Goal: Entertainment & Leisure: Browse casually

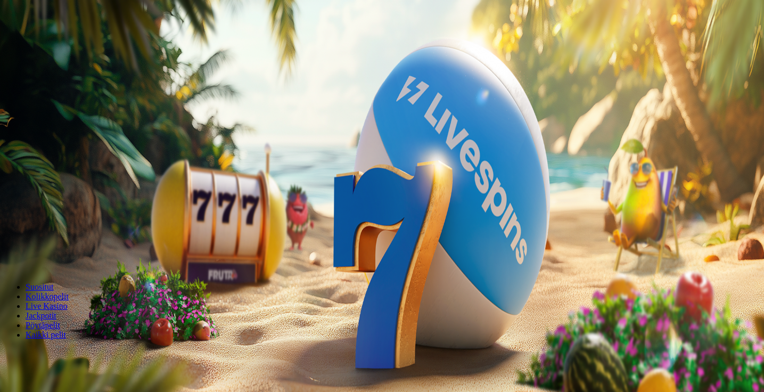
click at [24, 44] on div "Talletus 0.00 € Kirjaudu" at bounding box center [381, 38] width 755 height 11
click at [56, 44] on button "Kirjaudu" at bounding box center [73, 38] width 35 height 11
click at [47, 176] on span "Palkkiot" at bounding box center [42, 172] width 25 height 8
click at [51, 385] on button at bounding box center [47, 386] width 9 height 3
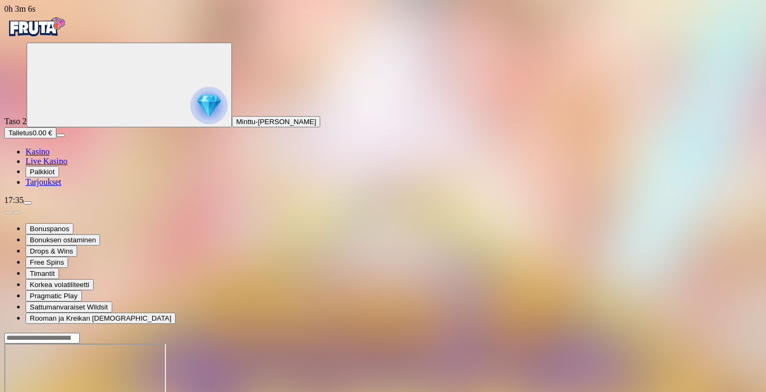
click at [53, 176] on span "Palkkiot" at bounding box center [42, 172] width 25 height 8
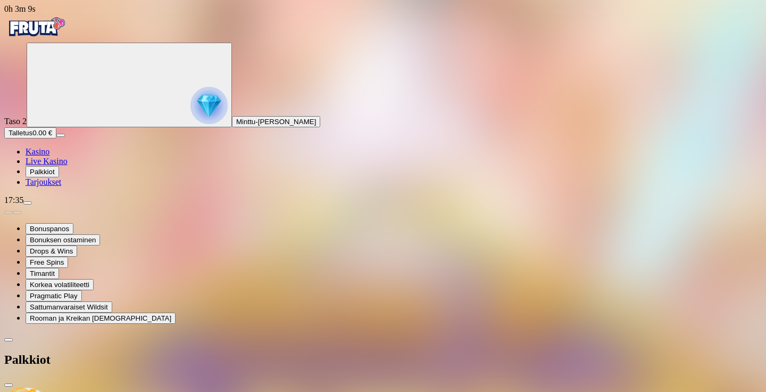
click at [61, 186] on span "Tarjoukset" at bounding box center [44, 181] width 36 height 9
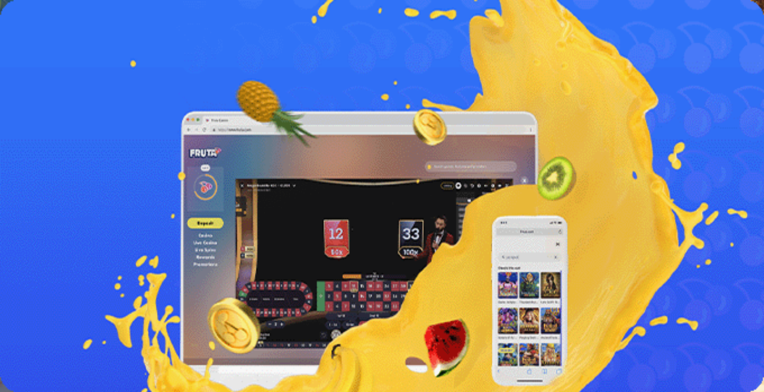
click at [46, 156] on span "Kasino" at bounding box center [38, 151] width 24 height 9
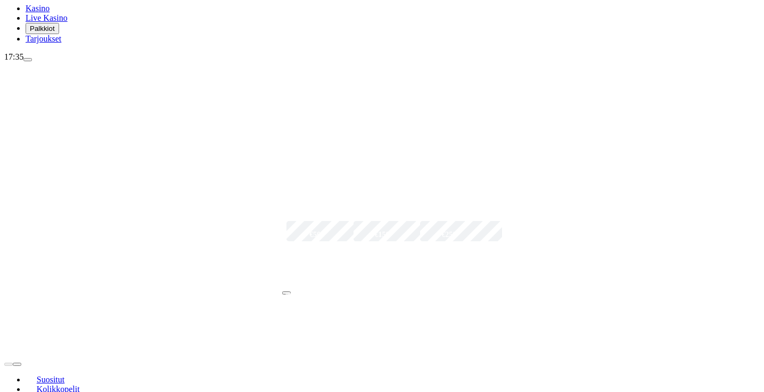
scroll to position [144, 0]
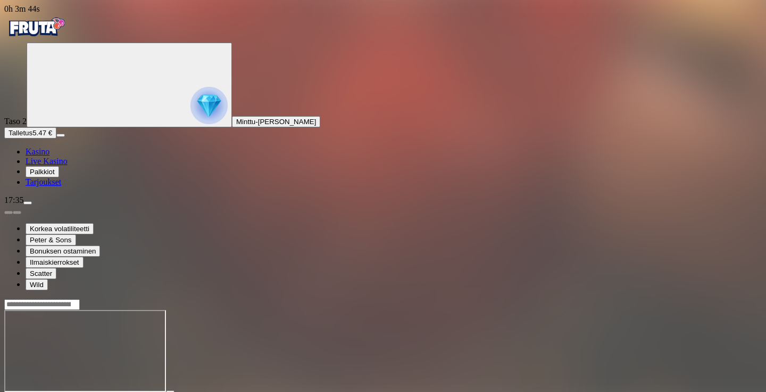
click at [49, 156] on link "Kasino" at bounding box center [38, 151] width 24 height 9
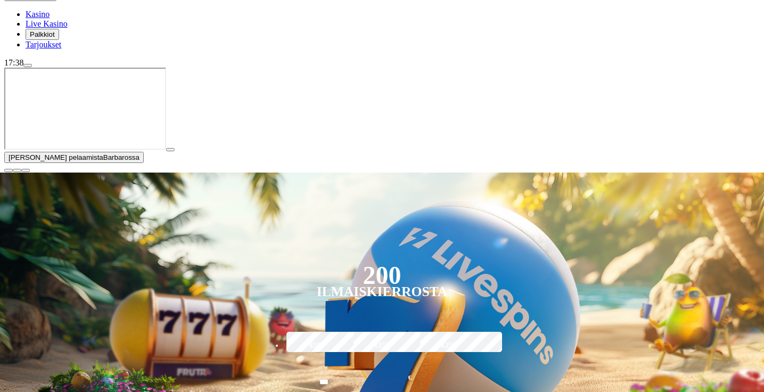
scroll to position [155, 0]
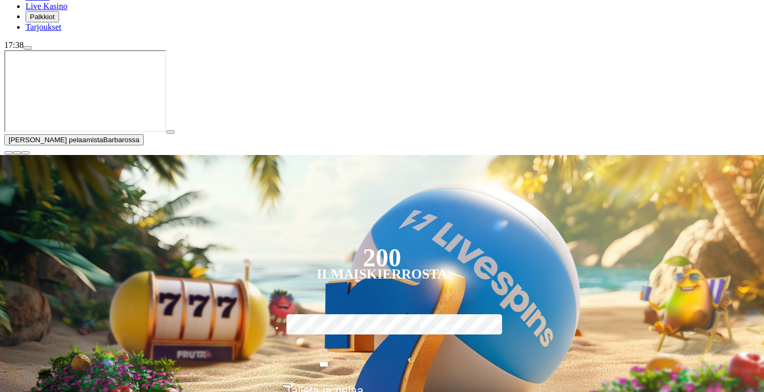
type input "*******"
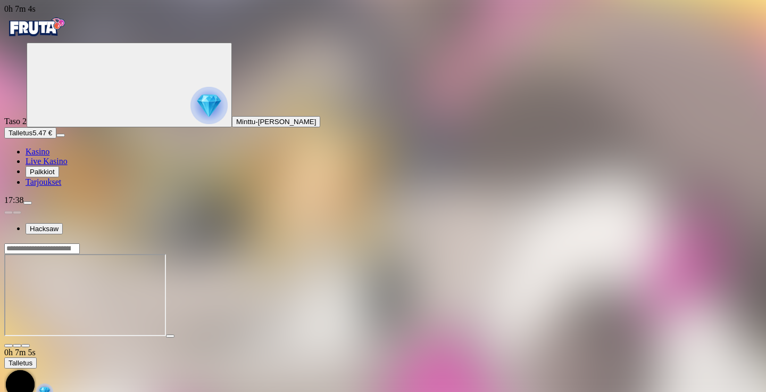
click at [30, 344] on button "button" at bounding box center [25, 345] width 9 height 3
